Goal: Navigation & Orientation: Find specific page/section

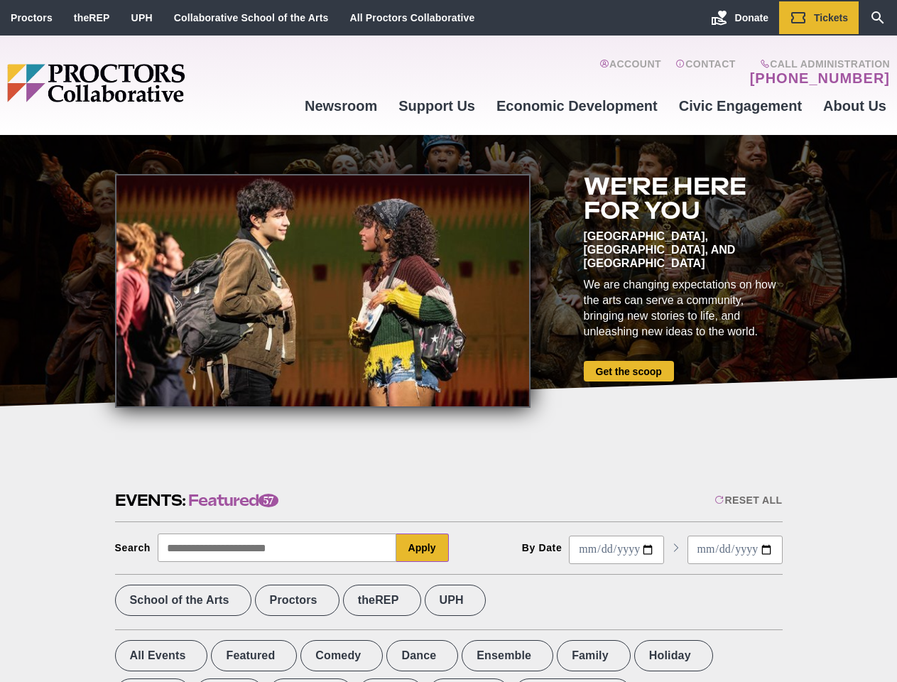
click at [448, 341] on div at bounding box center [322, 291] width 415 height 234
click at [747, 500] on div "Reset All" at bounding box center [747, 499] width 67 height 11
click at [422, 547] on button "Apply" at bounding box center [422, 547] width 53 height 28
